Goal: Ask a question

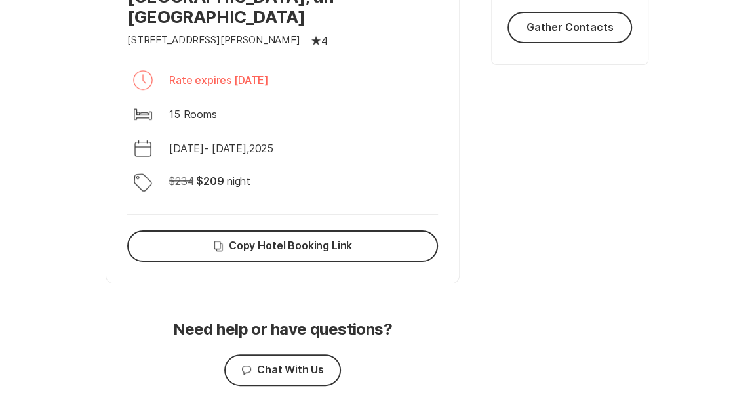
scroll to position [509, 0]
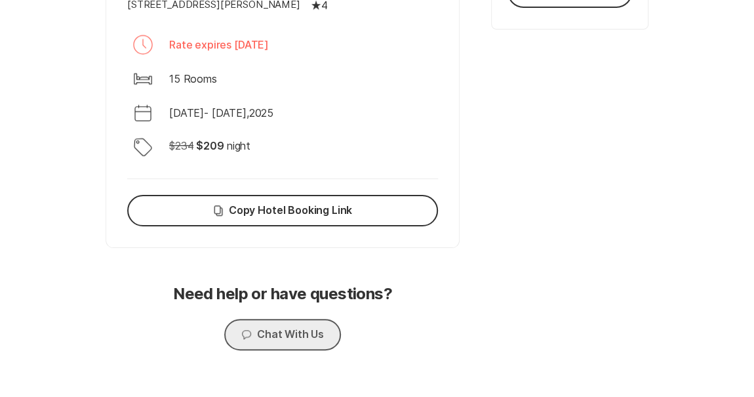
click at [304, 319] on button "Chat Chat With Us" at bounding box center [282, 334] width 117 height 31
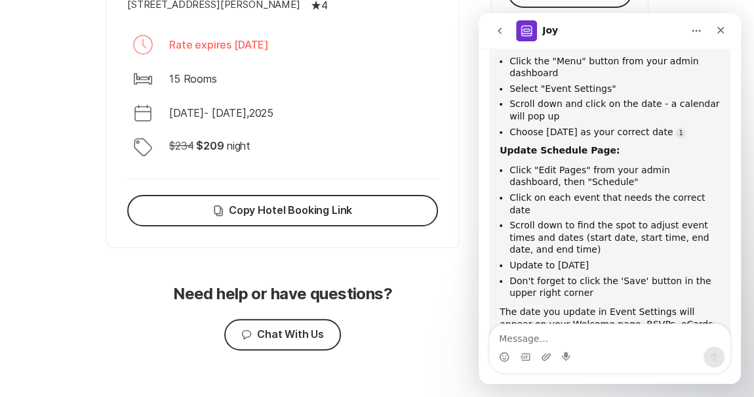
scroll to position [1438, 0]
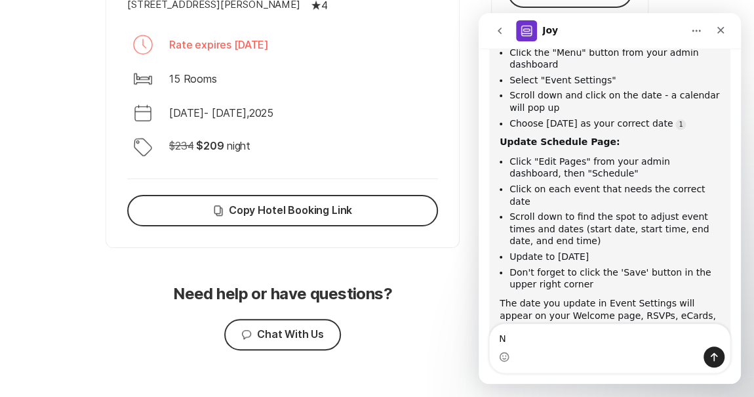
type textarea "No"
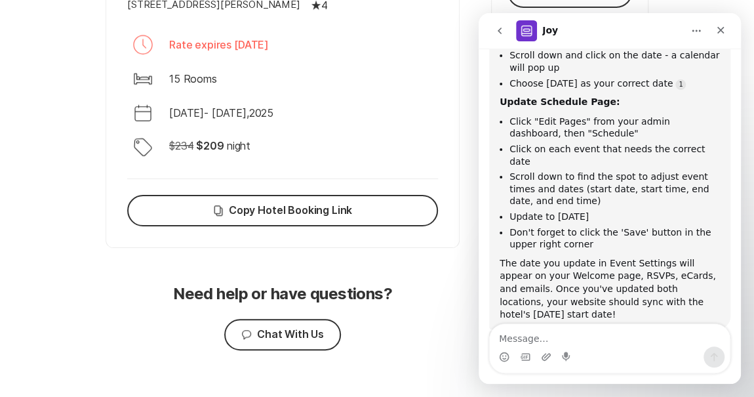
scroll to position [1519, 0]
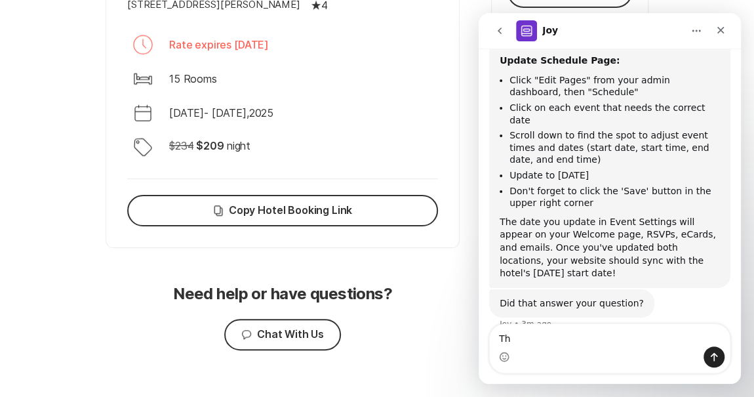
type textarea "T"
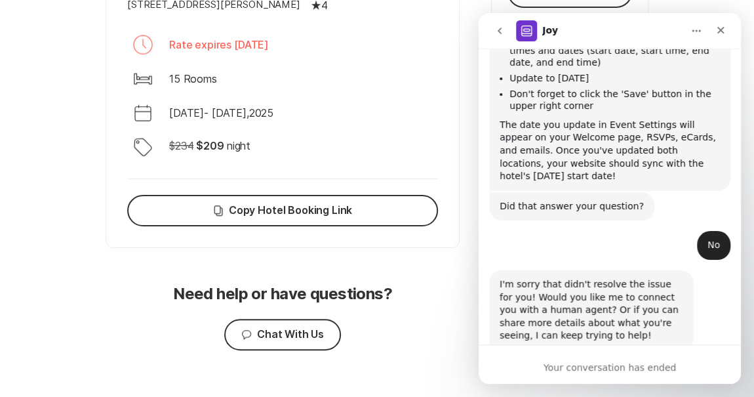
scroll to position [1625, 0]
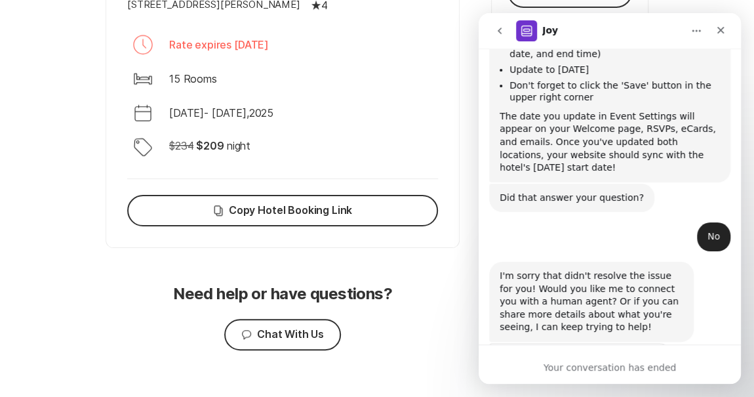
click at [607, 358] on div "Your conversation has ended" at bounding box center [609, 363] width 262 height 39
click at [594, 269] on div "I'm sorry that didn't resolve the issue for you! Would you like me to connect y…" at bounding box center [591, 301] width 184 height 64
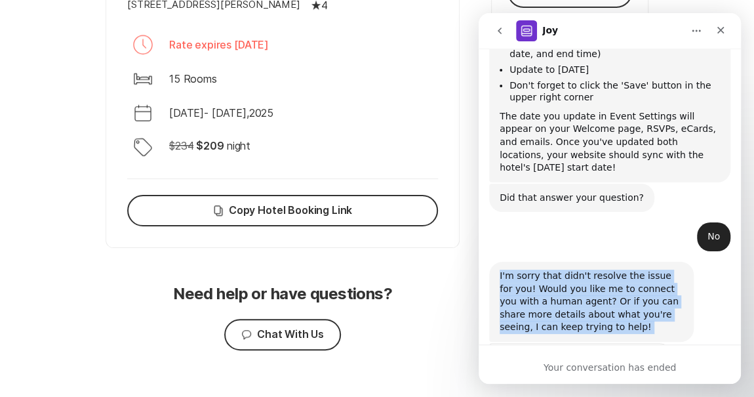
click at [594, 269] on div "I'm sorry that didn't resolve the issue for you! Would you like me to connect y…" at bounding box center [591, 301] width 184 height 64
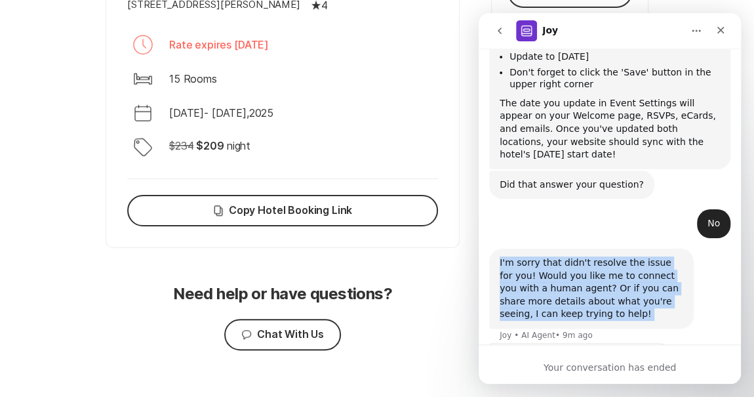
click at [499, 41] on button "go back" at bounding box center [499, 30] width 25 height 25
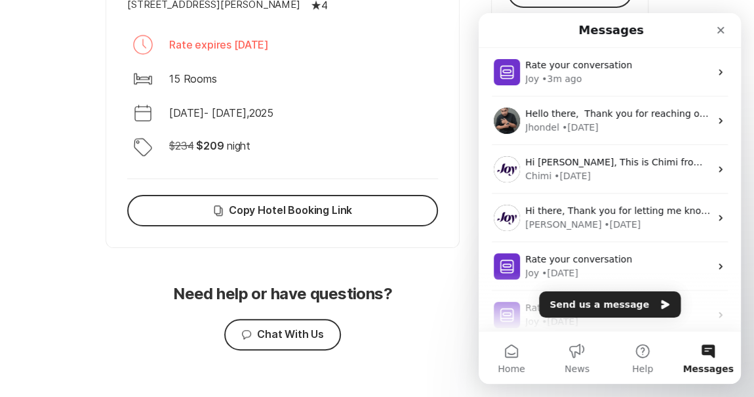
scroll to position [0, 0]
click at [598, 301] on button "Send us a message" at bounding box center [610, 304] width 142 height 26
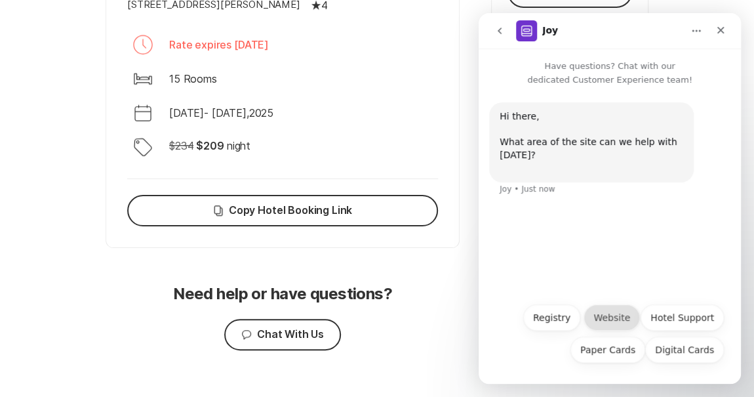
click at [612, 317] on button "Website" at bounding box center [611, 317] width 56 height 26
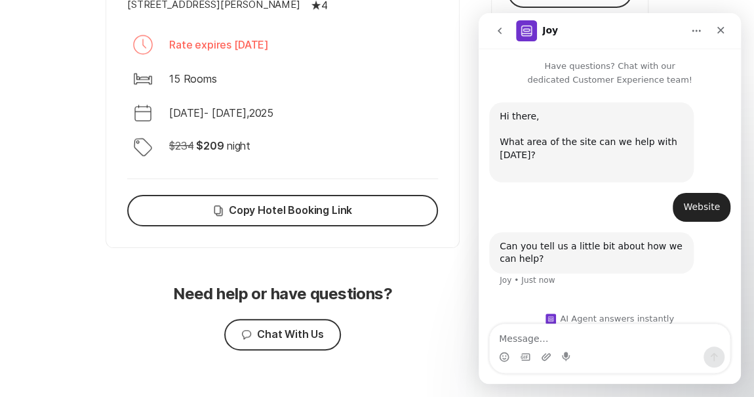
scroll to position [25, 0]
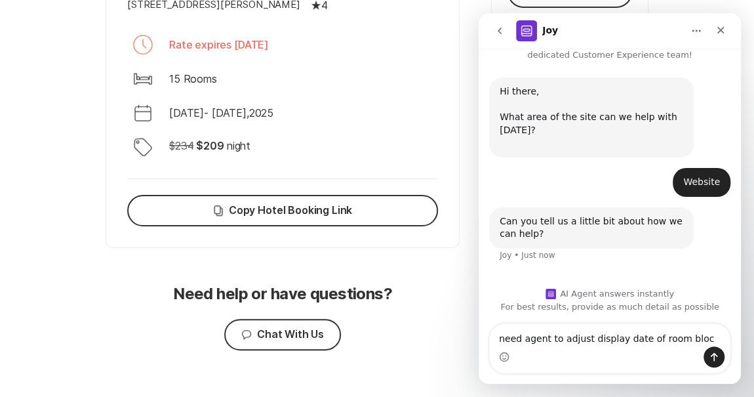
type textarea "need agent to adjust display date of room block"
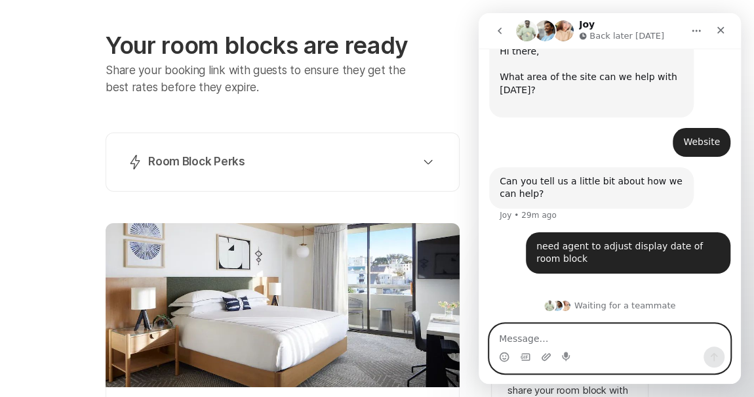
scroll to position [44, 0]
